Goal: Task Accomplishment & Management: Manage account settings

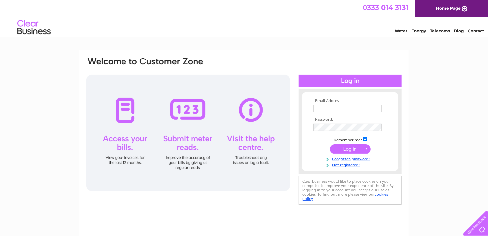
type input "[EMAIL_ADDRESS][DOMAIN_NAME]"
click at [344, 150] on input "submit" at bounding box center [350, 148] width 41 height 9
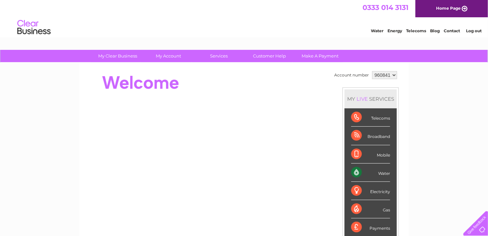
click at [442, 151] on div "My Clear Business Login Details My Details My Preferences Link Account My Accou…" at bounding box center [244, 237] width 488 height 374
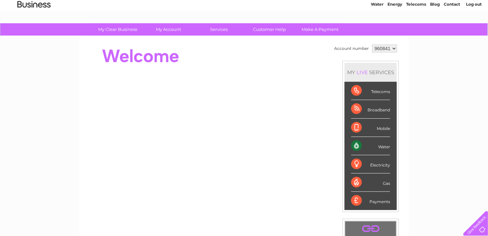
scroll to position [13, 0]
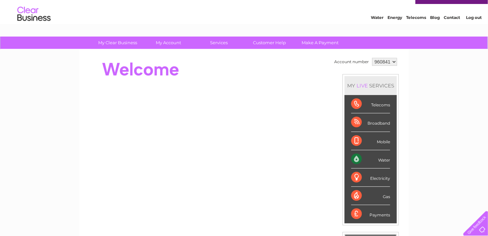
click at [382, 159] on div "Water" at bounding box center [370, 159] width 39 height 18
click at [358, 156] on div "Water" at bounding box center [370, 159] width 39 height 18
drag, startPoint x: 358, startPoint y: 156, endPoint x: 361, endPoint y: 85, distance: 71.6
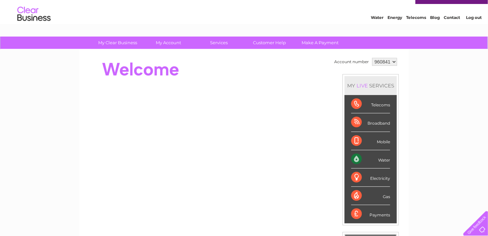
click at [361, 85] on div "LIVE" at bounding box center [362, 85] width 14 height 6
click at [361, 84] on div "LIVE" at bounding box center [362, 85] width 14 height 6
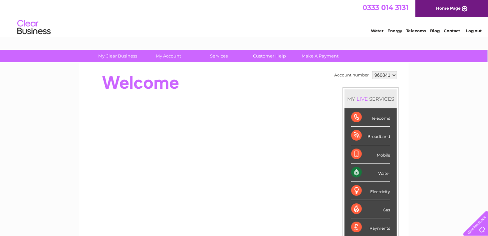
click at [356, 170] on div "Water" at bounding box center [370, 173] width 39 height 18
click at [447, 157] on div "My Clear Business Login Details My Details My Preferences Link Account My Accou…" at bounding box center [244, 237] width 488 height 374
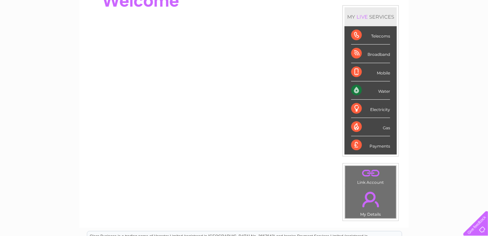
scroll to position [93, 0]
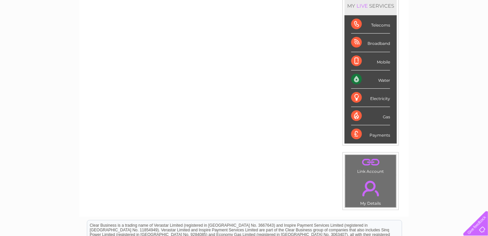
click at [365, 190] on link "." at bounding box center [371, 188] width 48 height 23
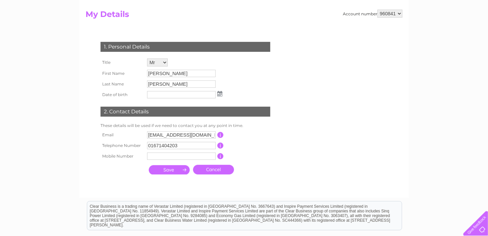
scroll to position [13, 0]
